Goal: Information Seeking & Learning: Understand process/instructions

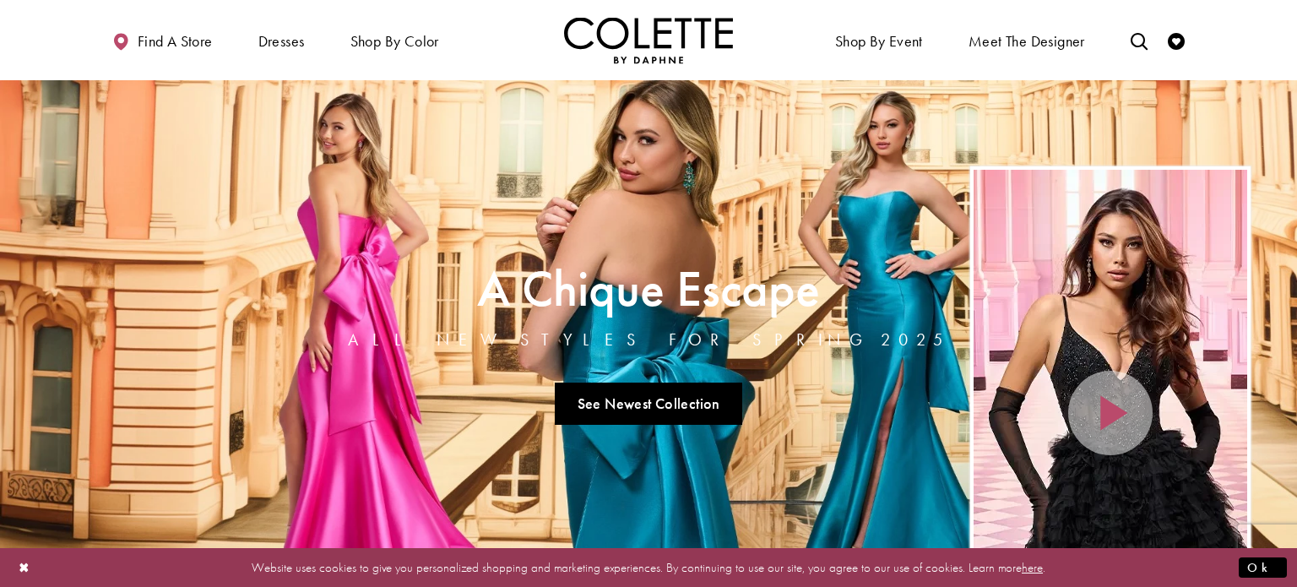
scroll to position [3289, 0]
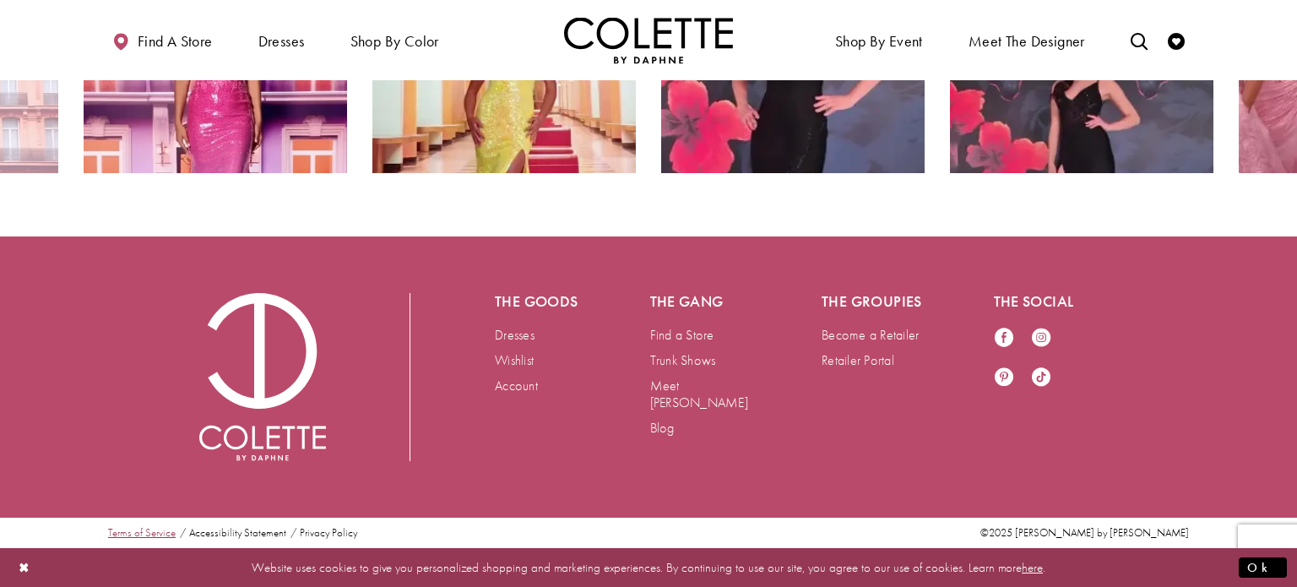
click at [140, 532] on link "Terms of Service" at bounding box center [142, 533] width 68 height 12
click at [315, 528] on link "Privacy Policy" at bounding box center [328, 533] width 57 height 12
click at [231, 532] on link "Accessibility Statement" at bounding box center [237, 533] width 97 height 12
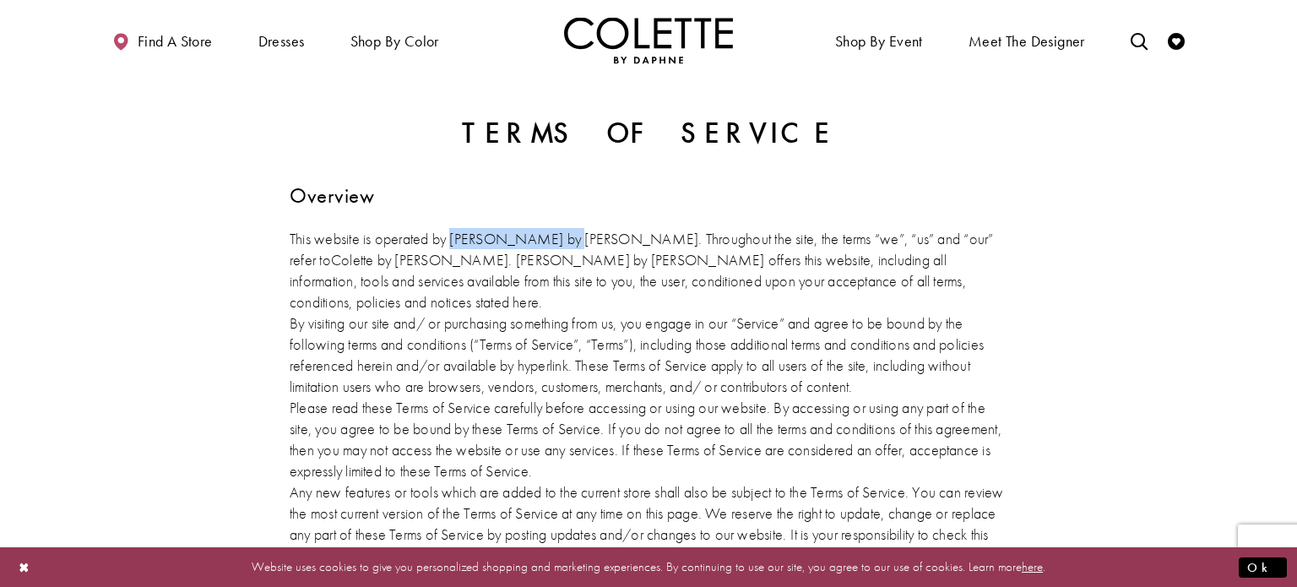
drag, startPoint x: 455, startPoint y: 239, endPoint x: 563, endPoint y: 242, distance: 108.1
click at [563, 242] on p "This website is operated by Colette by Daphne. Throughout the site, the terms “…" at bounding box center [649, 270] width 718 height 84
copy p "Colette by Daphne"
click at [816, 184] on h3 "Overview" at bounding box center [649, 195] width 718 height 23
